Goal: Information Seeking & Learning: Learn about a topic

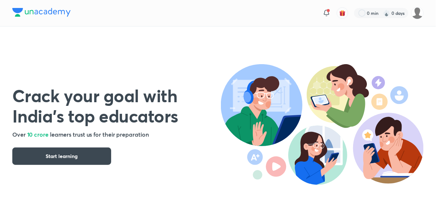
click at [420, 14] on img at bounding box center [418, 13] width 12 height 12
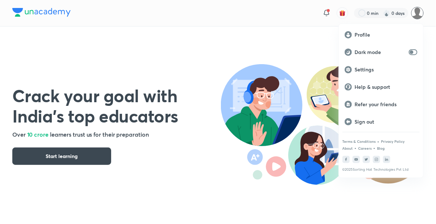
click at [239, 135] on div at bounding box center [218, 112] width 436 height 224
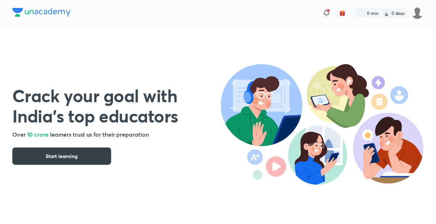
click at [87, 159] on button "Start learning" at bounding box center [61, 155] width 99 height 17
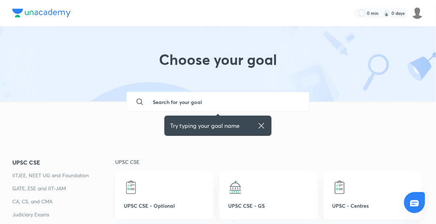
click at [421, 11] on img at bounding box center [418, 13] width 12 height 12
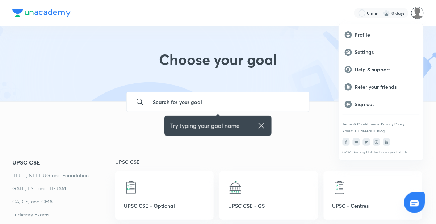
click at [423, 17] on div at bounding box center [218, 112] width 436 height 224
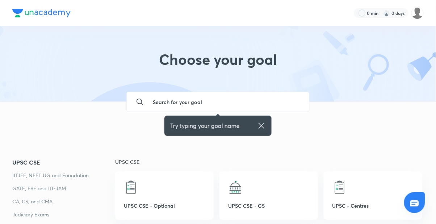
click at [421, 9] on img at bounding box center [418, 13] width 12 height 12
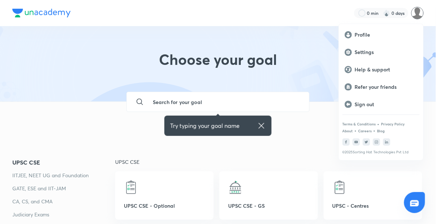
click at [367, 104] on p "Sign out" at bounding box center [386, 104] width 63 height 7
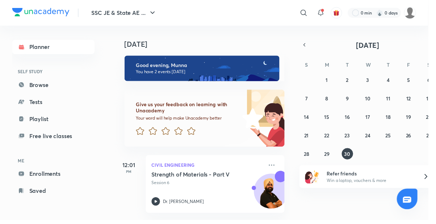
click at [52, 81] on link "Browse" at bounding box center [54, 86] width 84 height 14
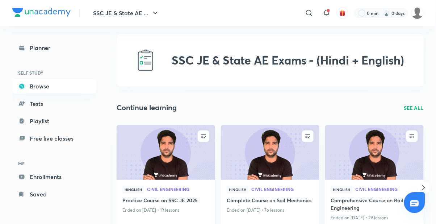
scroll to position [9, 0]
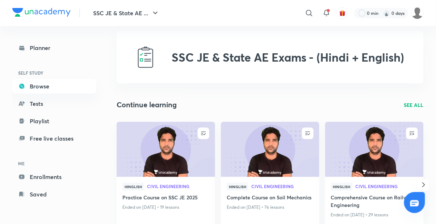
click at [184, 168] on img at bounding box center [166, 149] width 100 height 56
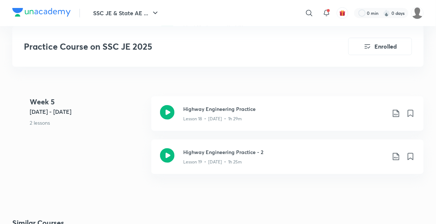
scroll to position [1290, 0]
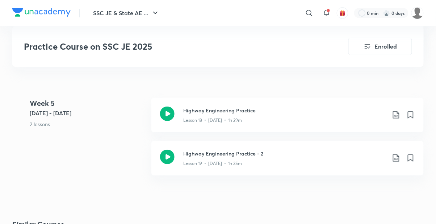
click at [264, 119] on div "Lesson 18 • [DATE] • 1h 29m" at bounding box center [284, 118] width 203 height 9
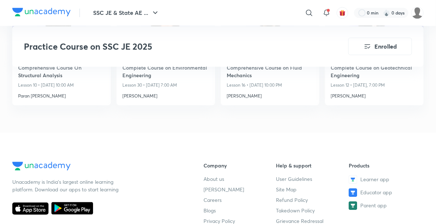
scroll to position [1539, 0]
